Goal: Task Accomplishment & Management: Manage account settings

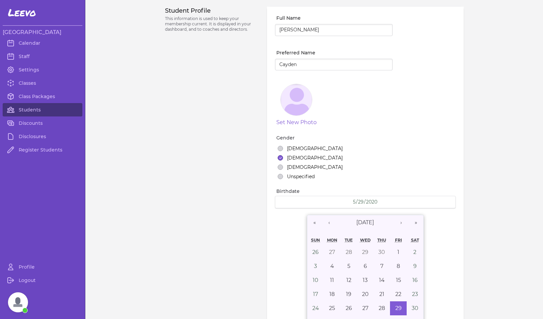
select select "MT"
select select "1"
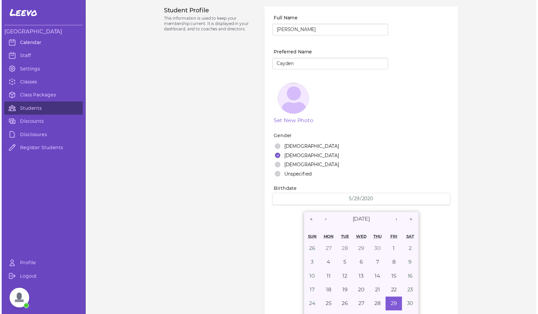
scroll to position [283, 0]
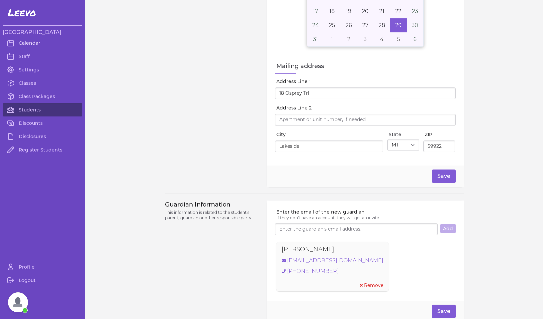
click at [26, 43] on link "Calendar" at bounding box center [43, 42] width 80 height 13
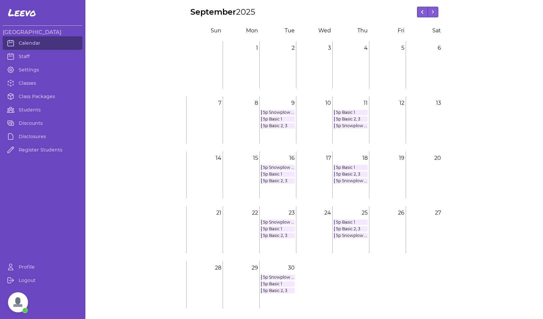
click at [342, 112] on link "5p Basic 1" at bounding box center [351, 112] width 34 height 5
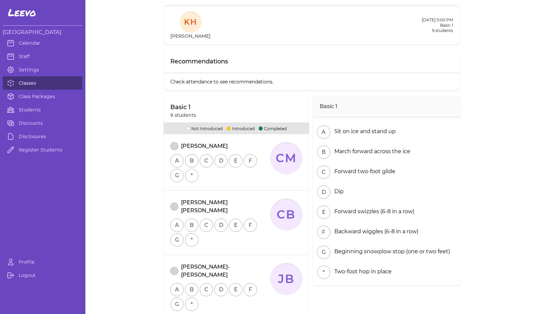
click at [48, 80] on link "Classes" at bounding box center [43, 82] width 80 height 13
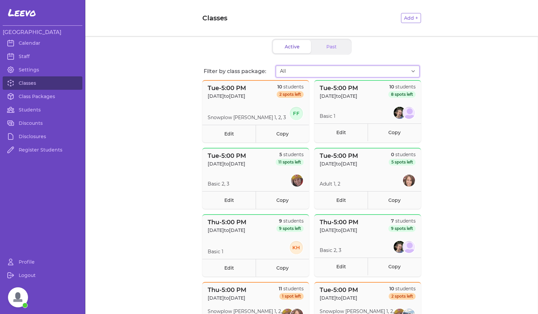
select select "2807"
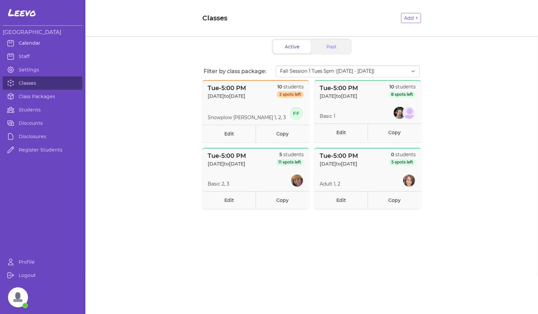
click at [35, 42] on link "Calendar" at bounding box center [43, 42] width 80 height 13
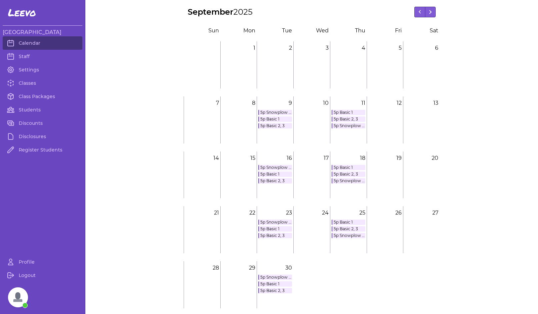
click at [269, 112] on link "5p Snowplow [PERSON_NAME] 1, 2, 3" at bounding box center [275, 112] width 34 height 5
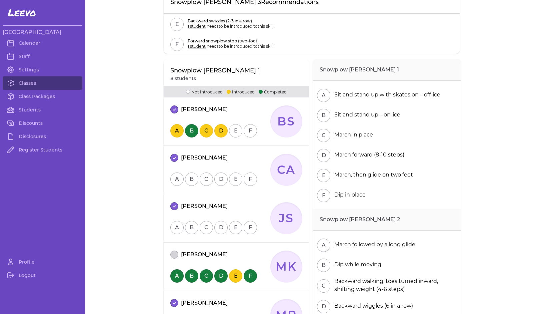
scroll to position [195, 0]
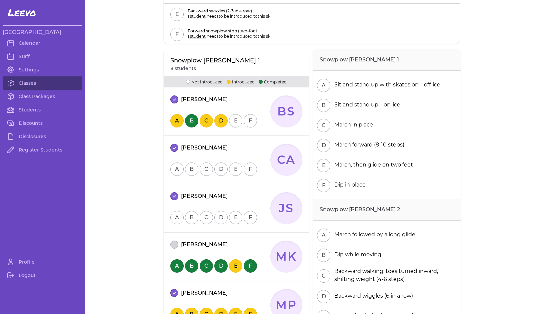
click at [173, 218] on button "A" at bounding box center [176, 217] width 13 height 13
click at [187, 218] on button "B" at bounding box center [191, 217] width 13 height 13
click at [205, 218] on button "C" at bounding box center [206, 217] width 13 height 13
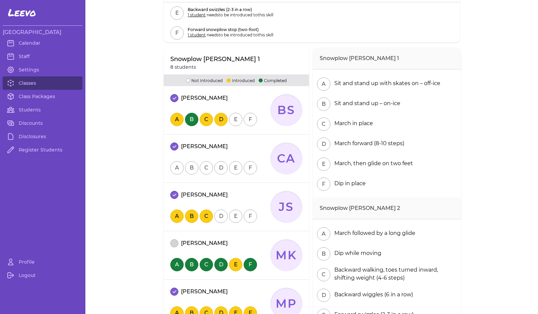
scroll to position [198, 0]
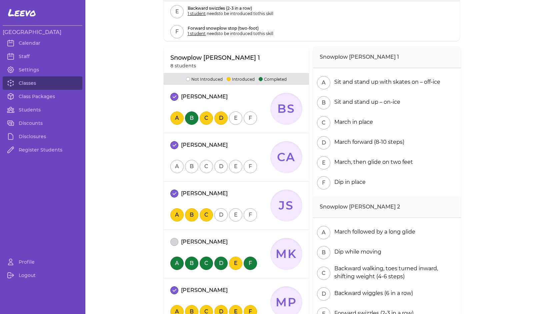
click at [174, 166] on button "A" at bounding box center [176, 166] width 13 height 13
click at [186, 168] on button "B" at bounding box center [191, 166] width 13 height 13
click at [204, 168] on button "C" at bounding box center [206, 166] width 13 height 13
click at [220, 168] on button "D" at bounding box center [220, 166] width 13 height 13
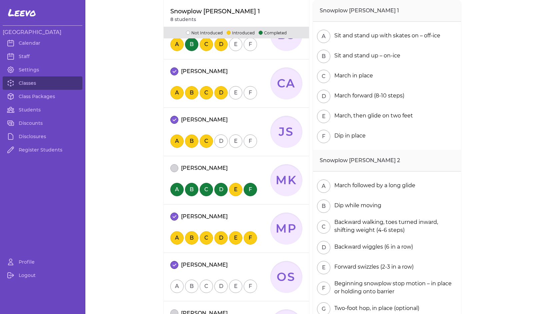
scroll to position [273, 0]
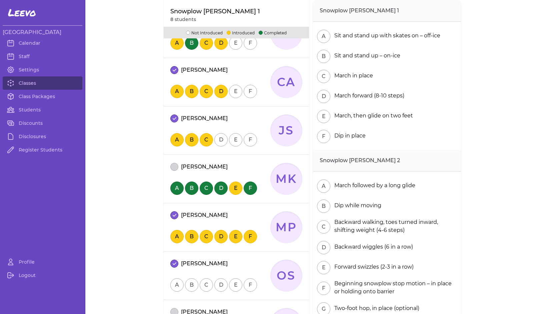
click at [173, 284] on button "A" at bounding box center [176, 284] width 13 height 13
click at [188, 285] on button "B" at bounding box center [191, 284] width 13 height 13
click at [203, 286] on button "C" at bounding box center [206, 284] width 13 height 13
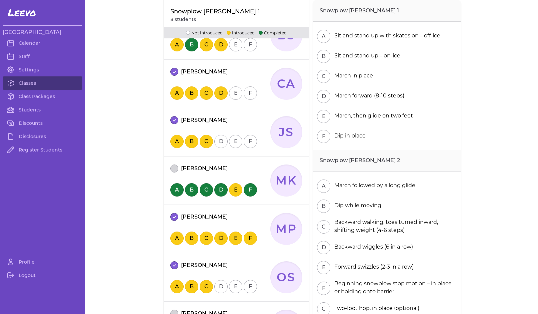
scroll to position [265, 0]
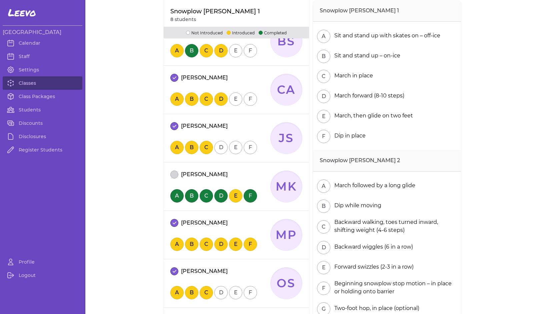
click at [216, 148] on button "D" at bounding box center [220, 147] width 13 height 13
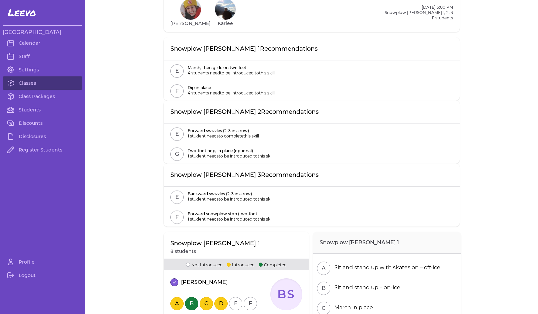
scroll to position [0, 0]
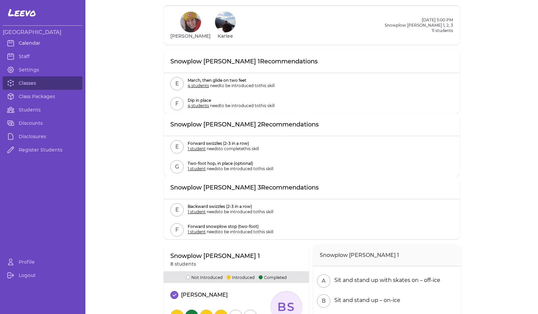
click at [29, 41] on link "Calendar" at bounding box center [43, 42] width 80 height 13
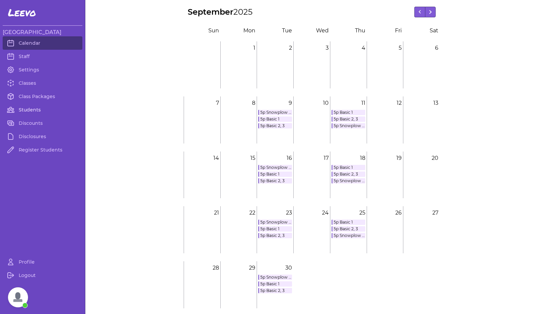
click at [33, 108] on link "Students" at bounding box center [43, 109] width 80 height 13
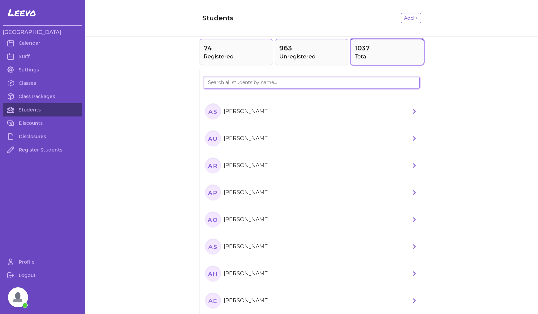
click at [213, 83] on input "search" at bounding box center [312, 83] width 216 height 12
type input "AST"
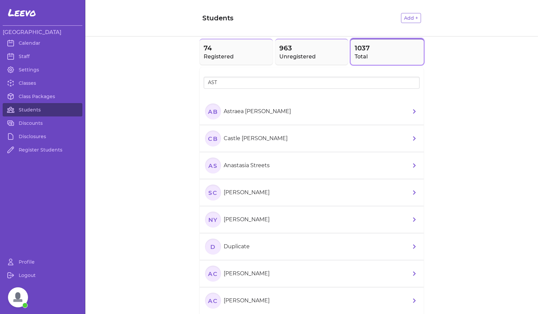
click at [212, 112] on text "AB" at bounding box center [213, 111] width 10 height 7
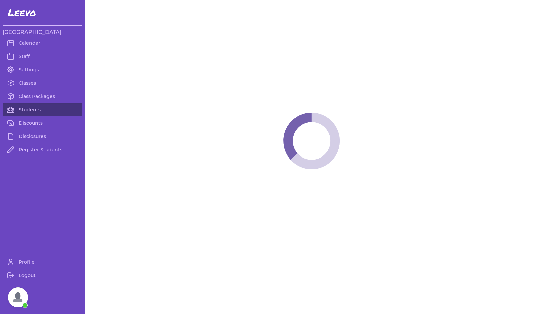
select select "MT"
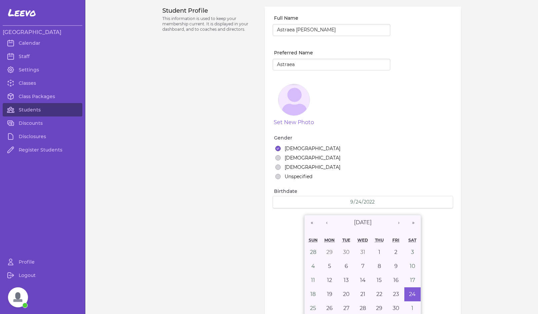
select select "1"
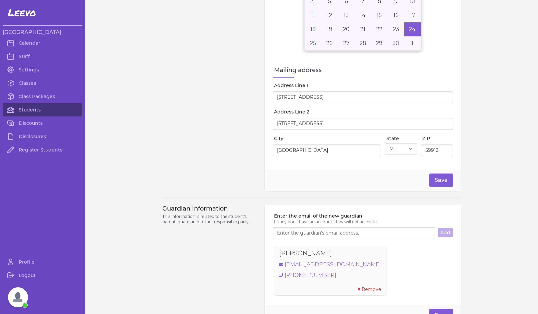
scroll to position [385, 0]
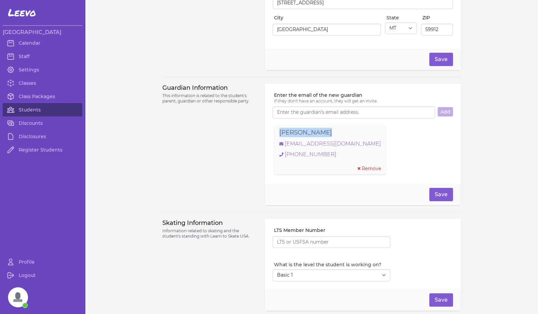
drag, startPoint x: 327, startPoint y: 136, endPoint x: 272, endPoint y: 136, distance: 55.6
click at [274, 136] on div "[PERSON_NAME] [EMAIL_ADDRESS][DOMAIN_NAME] [PHONE_NUMBER] Remove" at bounding box center [330, 149] width 112 height 49
copy p "[PERSON_NAME]"
click at [310, 148] on link "[EMAIL_ADDRESS][DOMAIN_NAME]" at bounding box center [330, 144] width 102 height 8
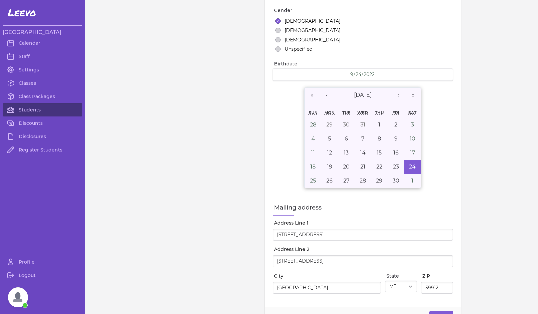
scroll to position [0, 0]
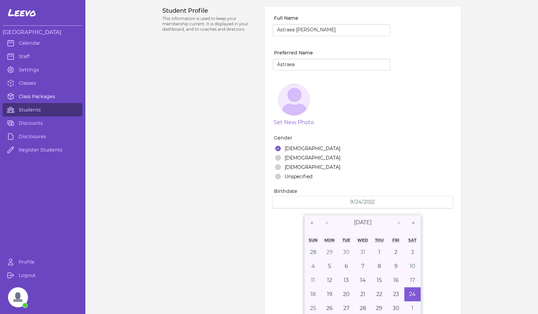
click at [28, 97] on link "Class Packages" at bounding box center [43, 96] width 80 height 13
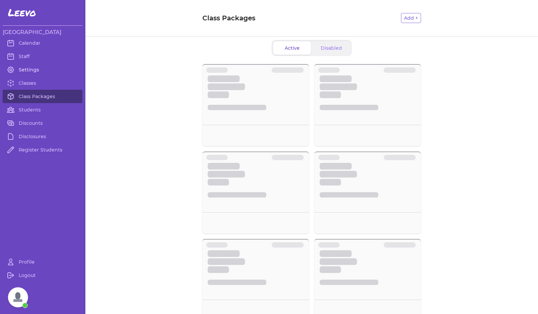
click at [23, 69] on link "Settings" at bounding box center [43, 69] width 80 height 13
select select "MT"
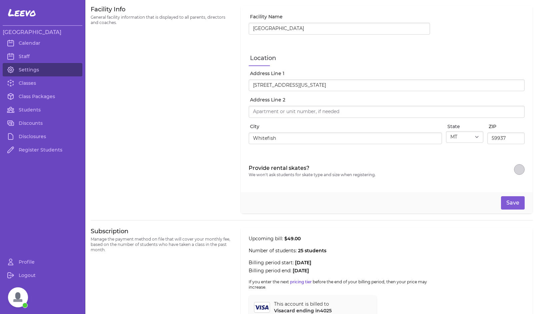
scroll to position [263, 0]
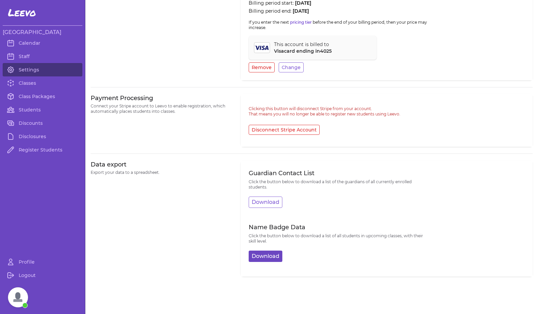
click at [259, 254] on button "Download" at bounding box center [266, 255] width 34 height 11
click at [158, 245] on div "Data export Export your data to a spreadsheet." at bounding box center [162, 218] width 142 height 116
click at [33, 43] on link "Calendar" at bounding box center [43, 42] width 80 height 13
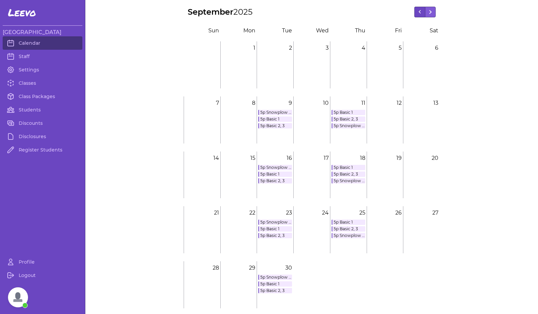
click at [415, 10] on button at bounding box center [419, 12] width 11 height 11
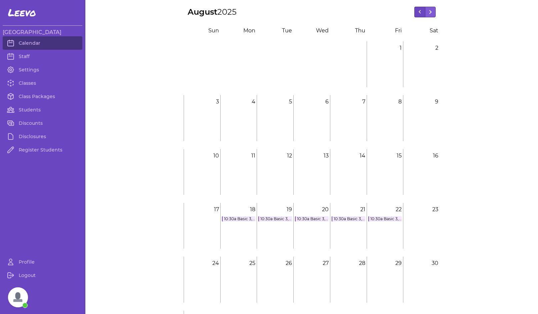
click at [415, 10] on button at bounding box center [419, 12] width 11 height 11
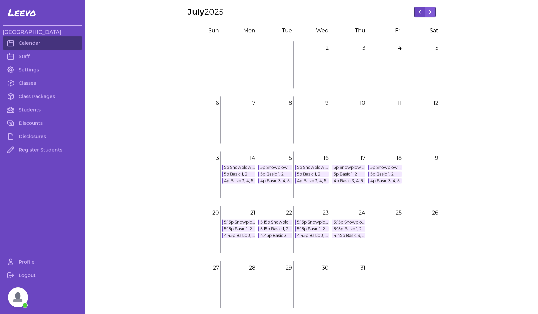
click at [415, 10] on button at bounding box center [419, 12] width 11 height 11
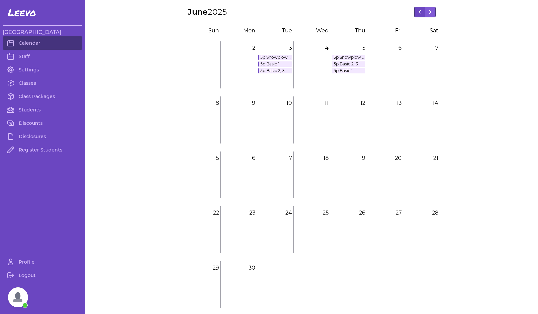
click at [415, 10] on button at bounding box center [419, 12] width 11 height 11
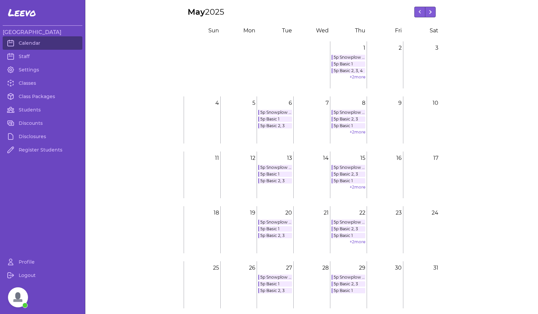
click at [269, 119] on link "5p Basic 1" at bounding box center [275, 118] width 34 height 5
